Goal: Navigation & Orientation: Understand site structure

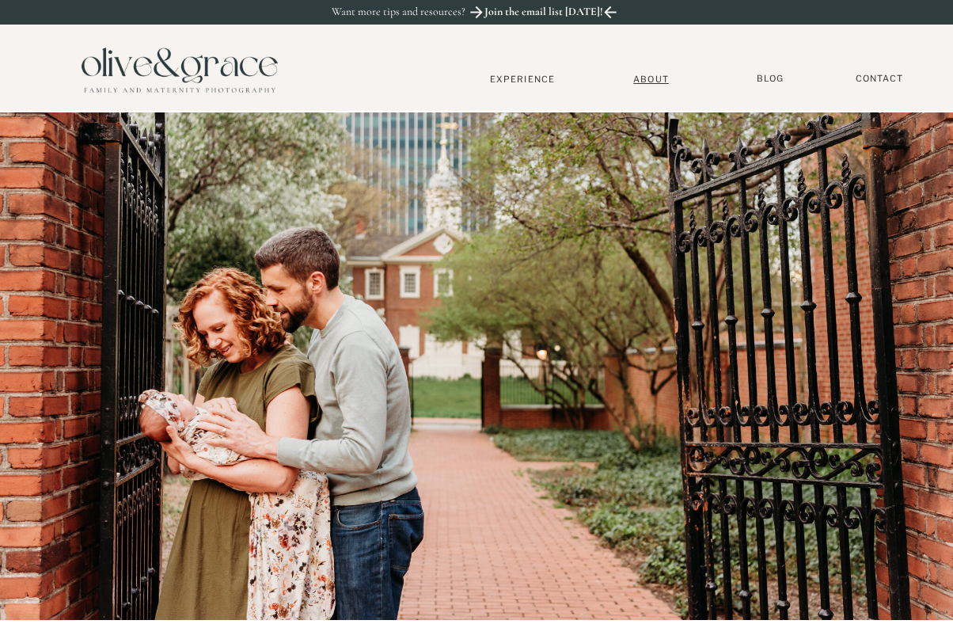
click at [644, 80] on nav "About" at bounding box center [651, 79] width 48 height 10
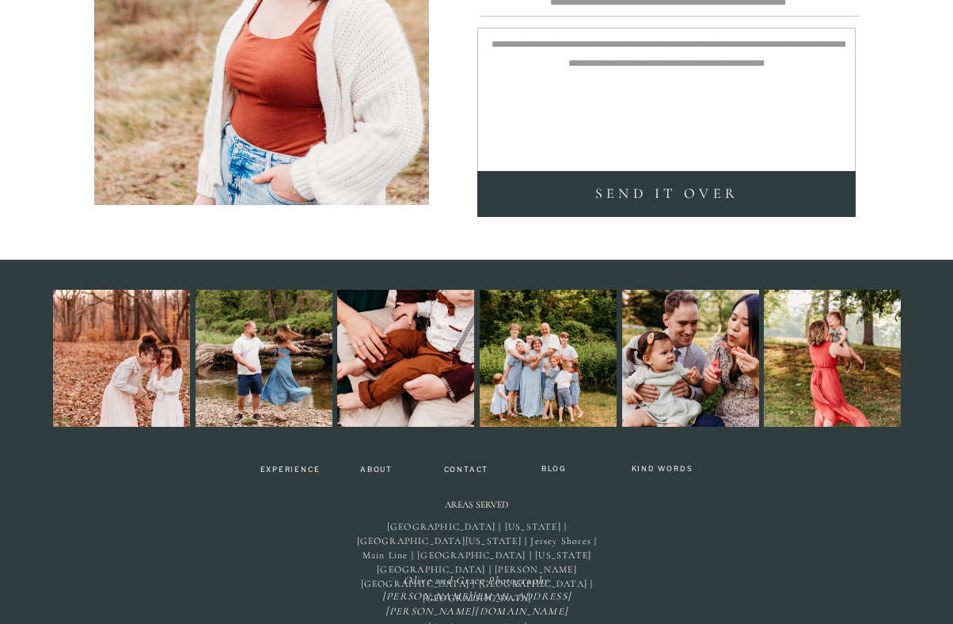
scroll to position [3667, 0]
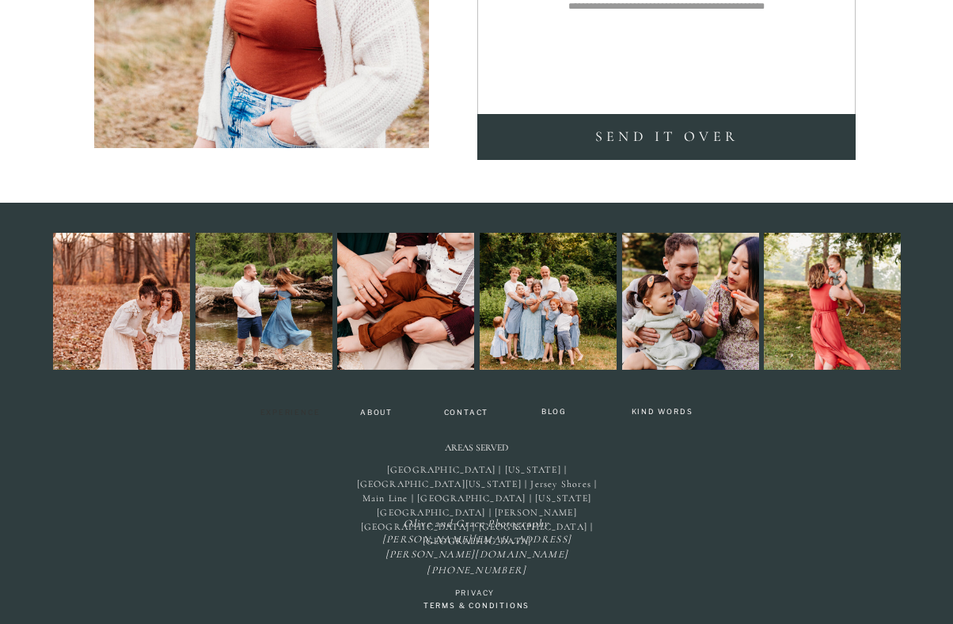
click at [306, 411] on nav "Experience" at bounding box center [290, 413] width 75 height 11
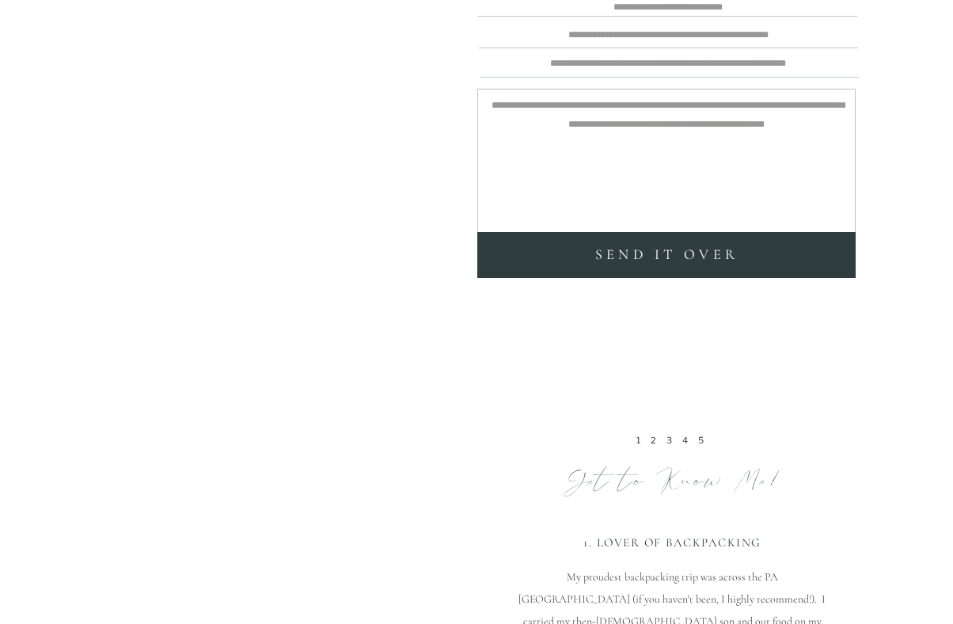
scroll to position [3724, 0]
